Goal: Information Seeking & Learning: Learn about a topic

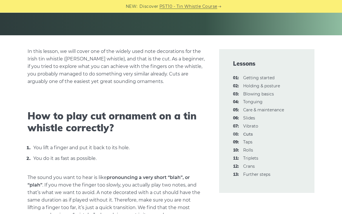
scroll to position [117, 0]
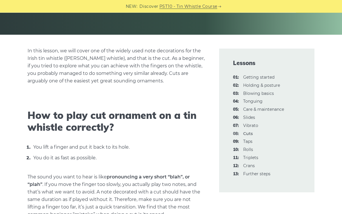
click at [250, 133] on strong "08: Cuts" at bounding box center [248, 134] width 10 height 5
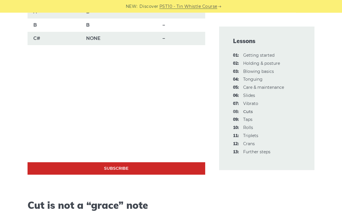
scroll to position [524, 0]
click at [247, 119] on link "09: Taps" at bounding box center [247, 119] width 9 height 5
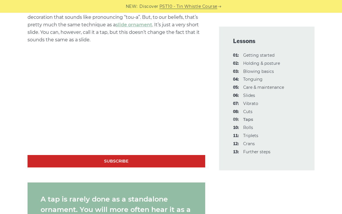
scroll to position [426, 0]
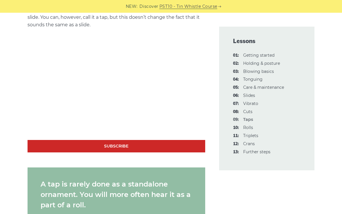
click at [244, 133] on link "11: Triplets" at bounding box center [250, 135] width 15 height 5
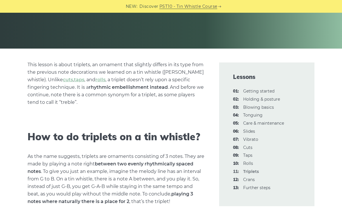
scroll to position [103, 0]
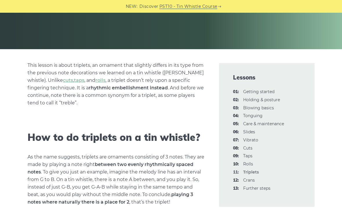
click at [246, 162] on link "10: Rolls" at bounding box center [248, 164] width 10 height 5
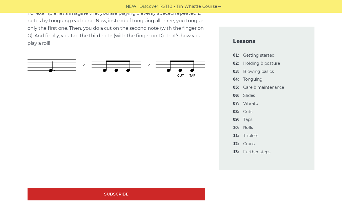
scroll to position [344, 0]
